Goal: Communication & Community: Answer question/provide support

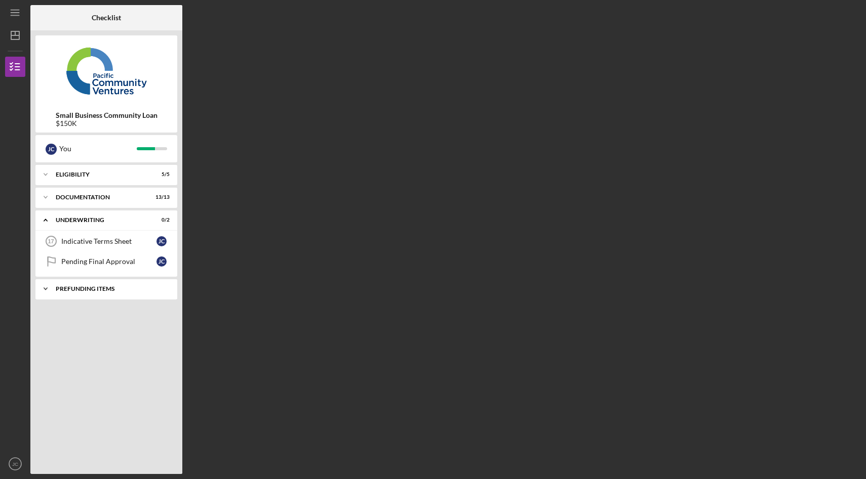
click at [79, 286] on div "Icon/Expander Prefunding Items 0 / 10" at bounding box center [106, 289] width 142 height 20
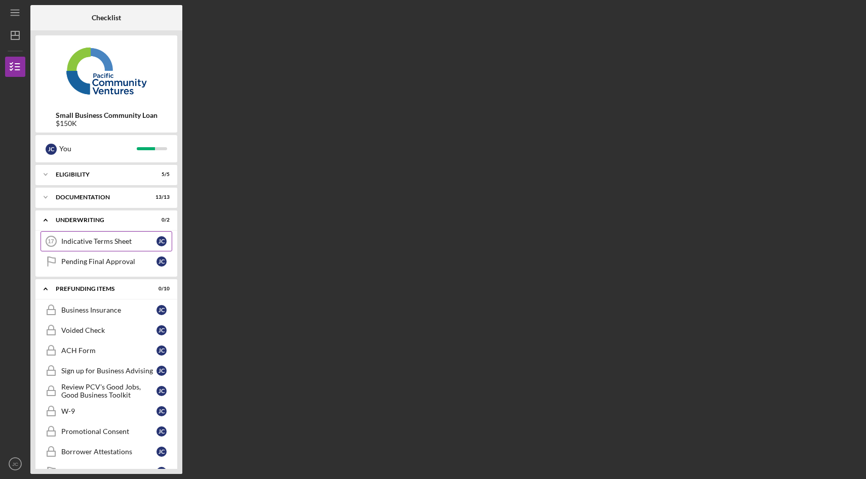
click at [90, 241] on div "Indicative Terms Sheet" at bounding box center [108, 241] width 95 height 8
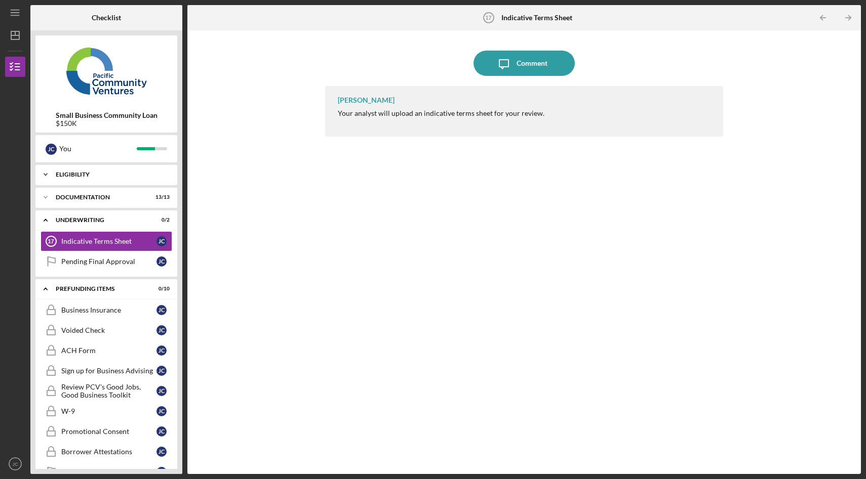
click at [85, 178] on div "Icon/Expander Eligibility 5 / 5" at bounding box center [106, 175] width 142 height 20
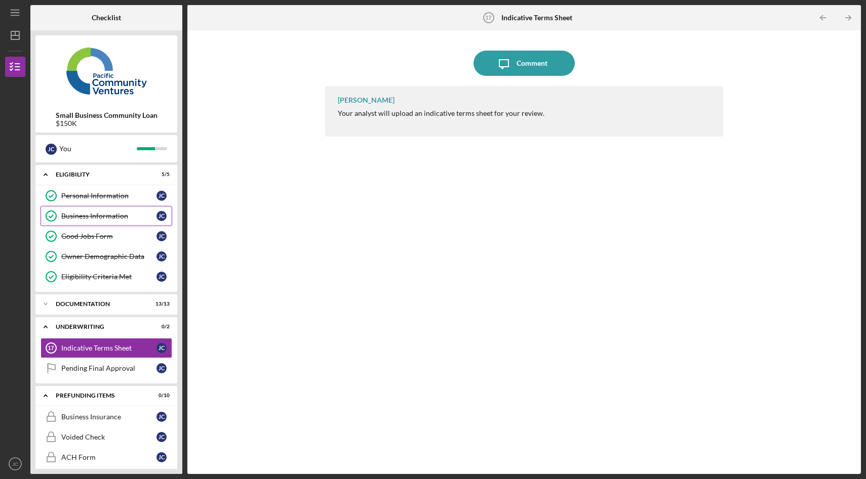
click at [94, 217] on div "Business Information" at bounding box center [108, 216] width 95 height 8
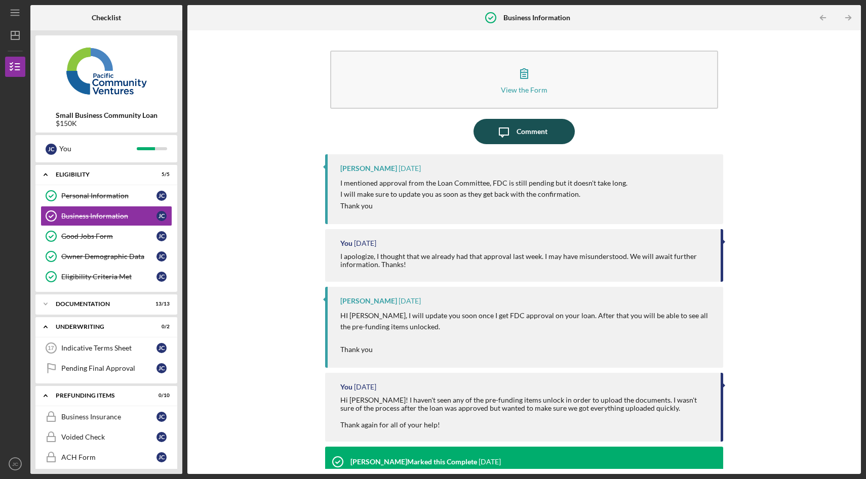
click at [528, 135] on div "Comment" at bounding box center [531, 131] width 31 height 25
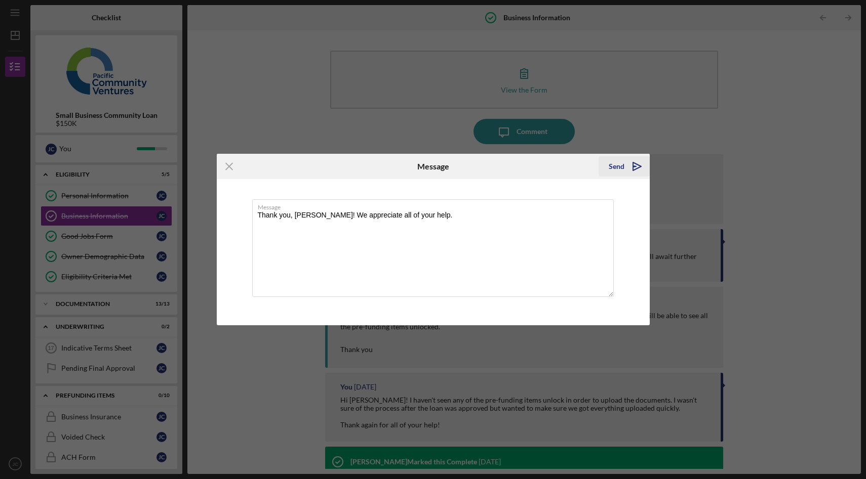
type textarea "Thank you, [PERSON_NAME]! We appreciate all of your help."
click at [628, 168] on icon "Icon/icon-invite-send" at bounding box center [636, 166] width 25 height 25
